Goal: Find specific page/section: Find specific page/section

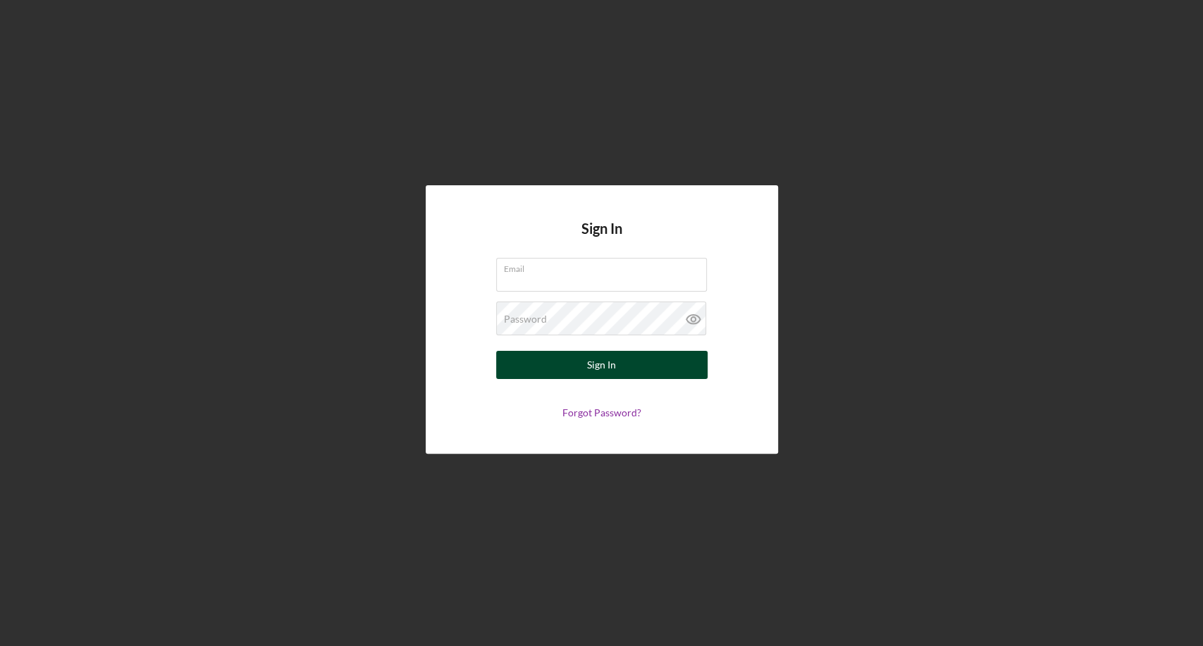
type input "[EMAIL_ADDRESS][DOMAIN_NAME]"
click at [637, 357] on button "Sign In" at bounding box center [601, 365] width 211 height 28
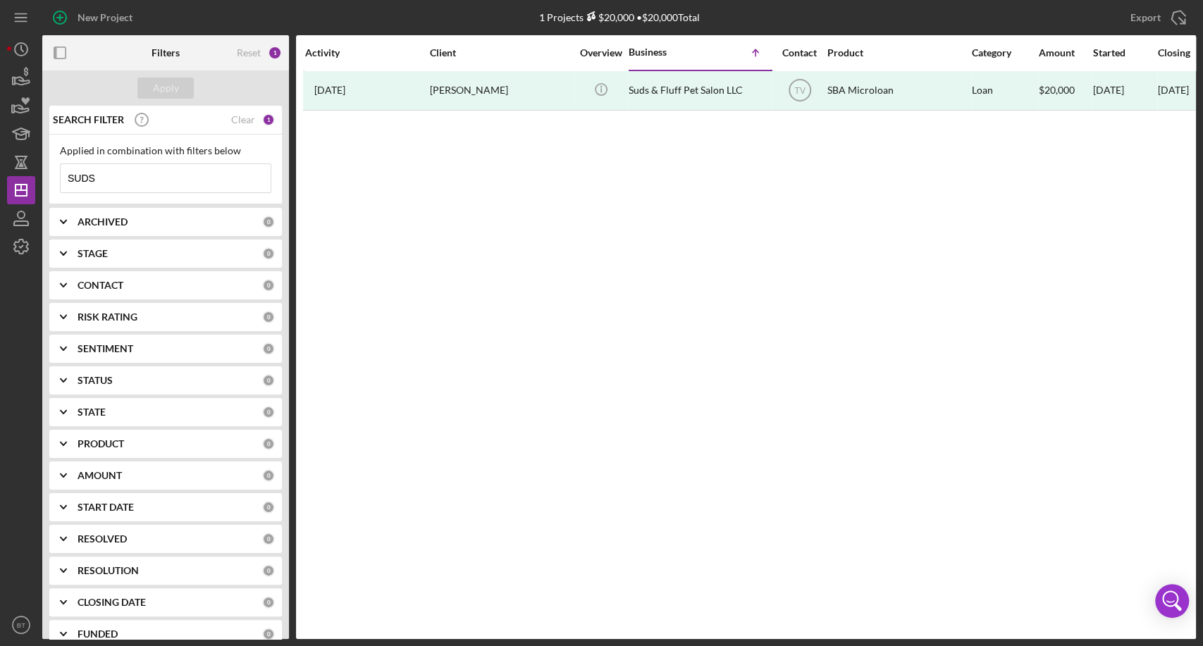
click at [182, 176] on input "SUDS" at bounding box center [166, 178] width 210 height 28
type input "[PERSON_NAME]"
click at [165, 86] on div "Apply" at bounding box center [166, 88] width 26 height 21
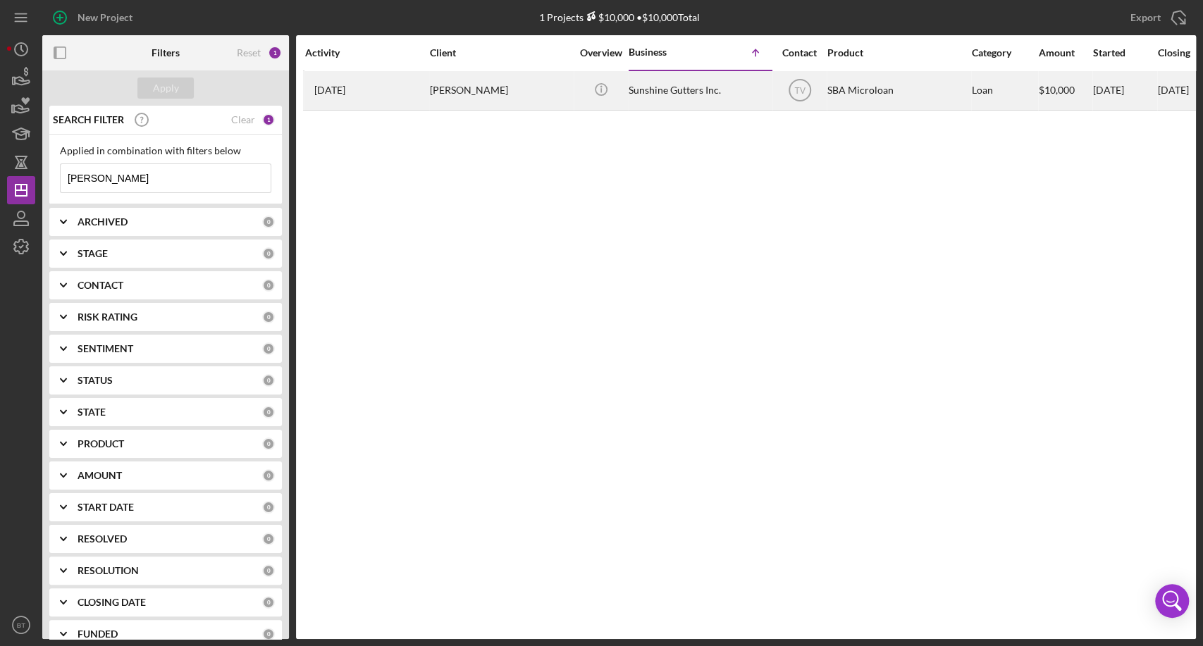
click at [708, 90] on div "Sunshine Gutters Inc." at bounding box center [699, 90] width 141 height 37
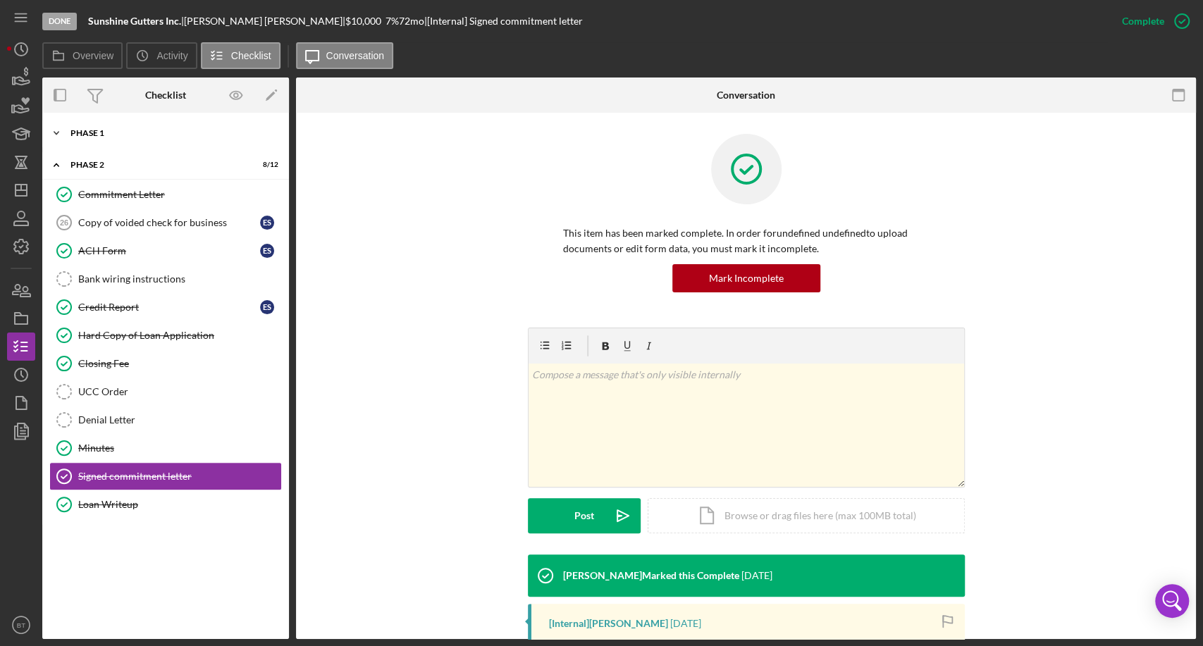
click at [120, 124] on div "Icon/Expander Phase 1 24 / 31" at bounding box center [165, 133] width 247 height 28
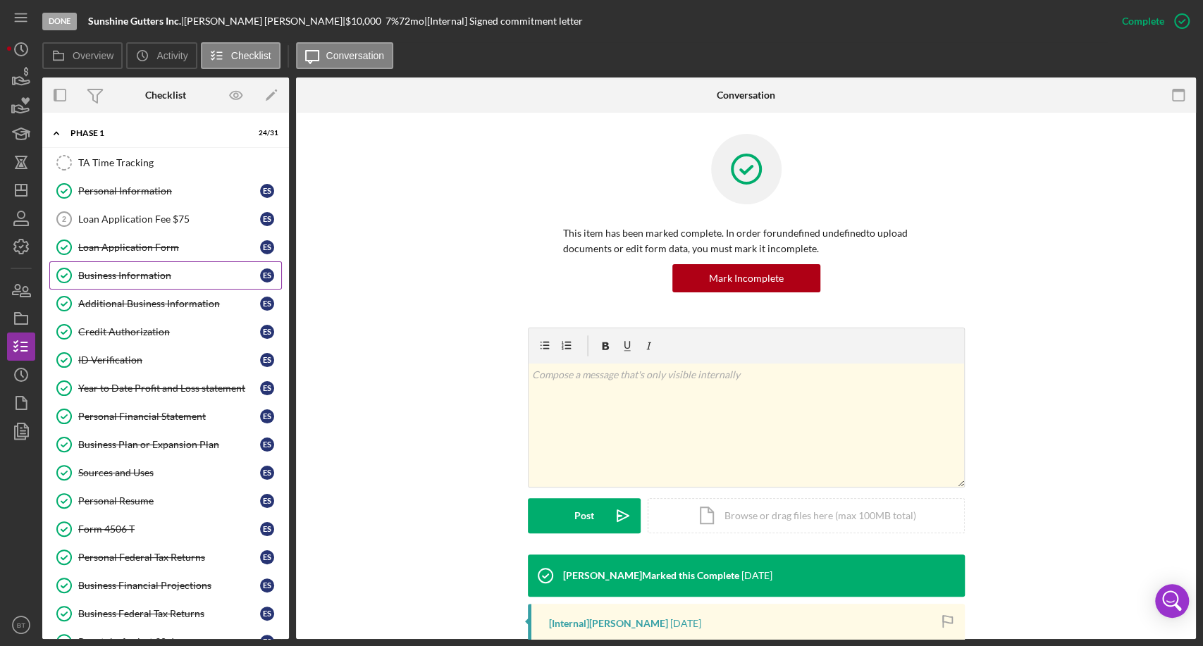
click at [142, 271] on div "Business Information" at bounding box center [169, 275] width 182 height 11
